Goal: Navigation & Orientation: Find specific page/section

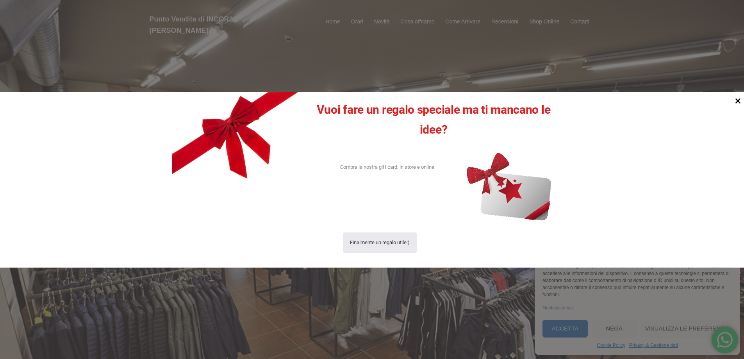
click at [737, 98] on icon at bounding box center [737, 100] width 11 height 11
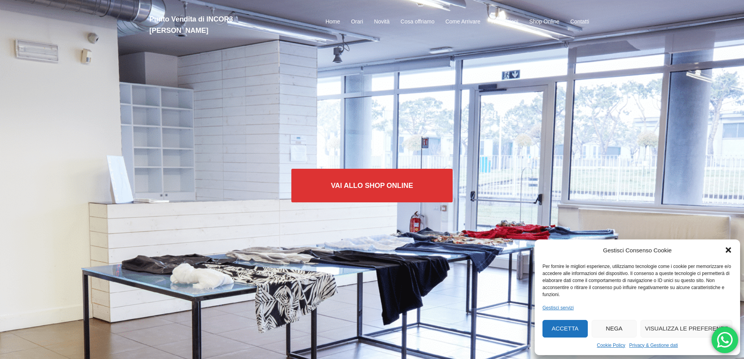
click at [608, 328] on button "Nega" at bounding box center [614, 329] width 45 height 18
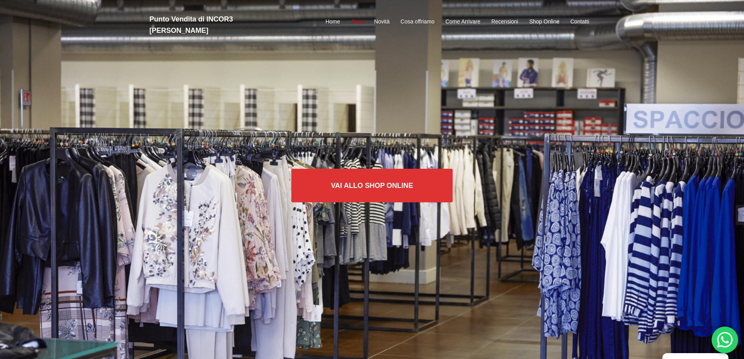
click at [355, 17] on link "Orari" at bounding box center [357, 21] width 12 height 9
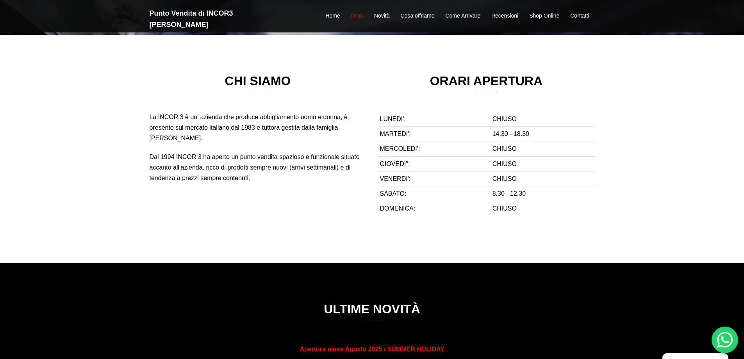
scroll to position [331, 0]
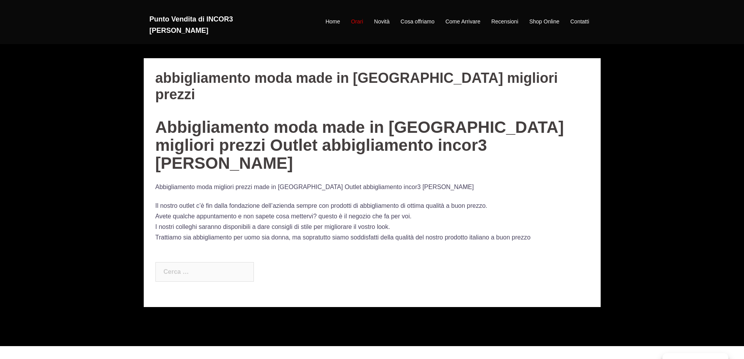
click at [357, 17] on link "Orari" at bounding box center [357, 21] width 12 height 9
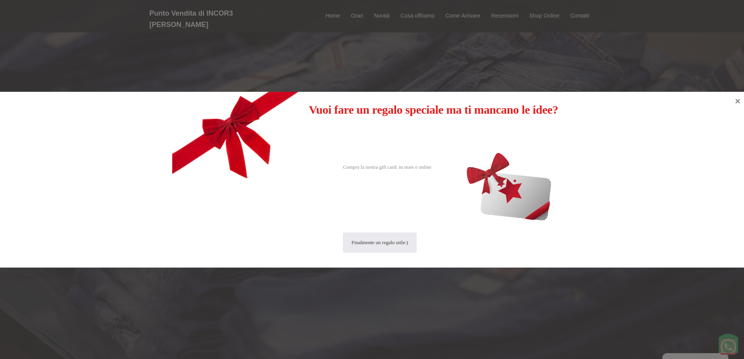
scroll to position [359, 0]
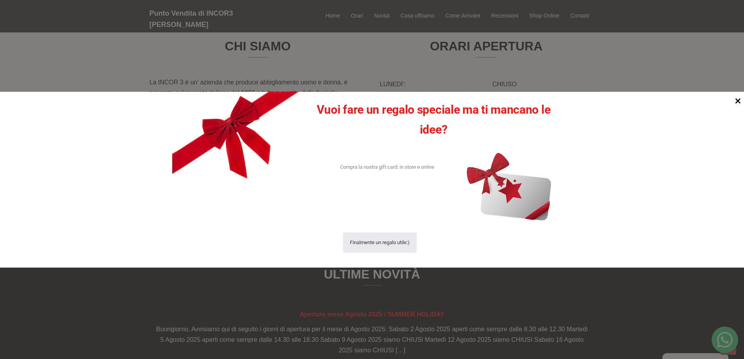
click at [741, 100] on icon at bounding box center [737, 100] width 11 height 11
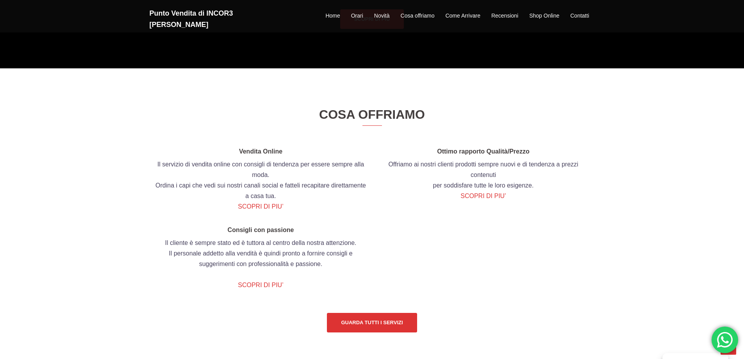
scroll to position [866, 0]
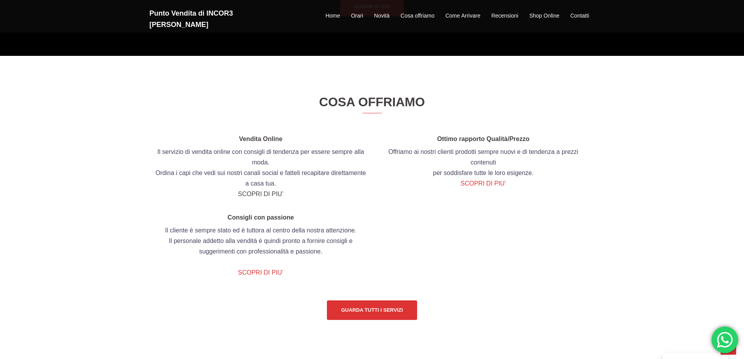
click at [263, 195] on link "SCOPRI DI PIU’" at bounding box center [260, 194] width 45 height 7
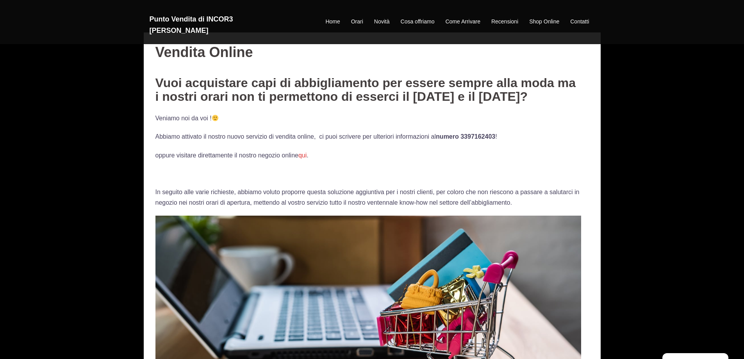
scroll to position [39, 0]
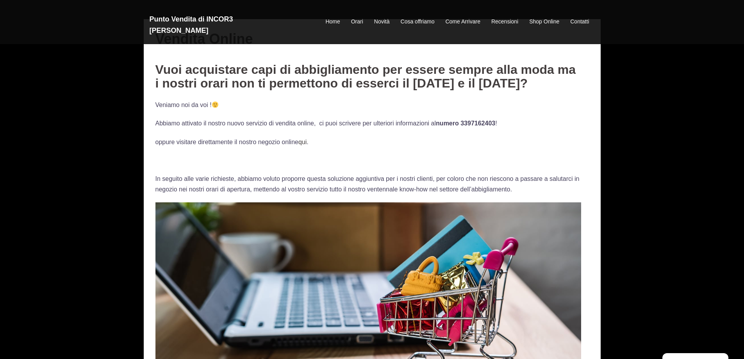
click at [306, 142] on link "qui" at bounding box center [302, 142] width 8 height 7
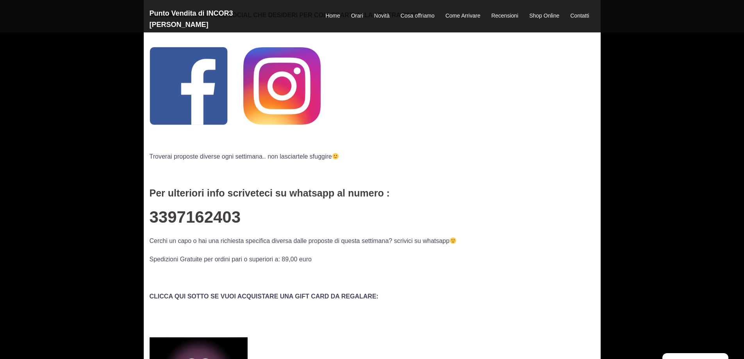
scroll to position [109, 0]
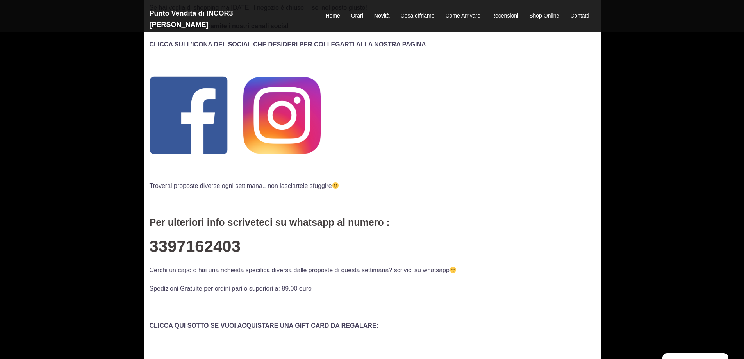
click at [288, 112] on img at bounding box center [281, 115] width 77 height 77
